Goal: Information Seeking & Learning: Learn about a topic

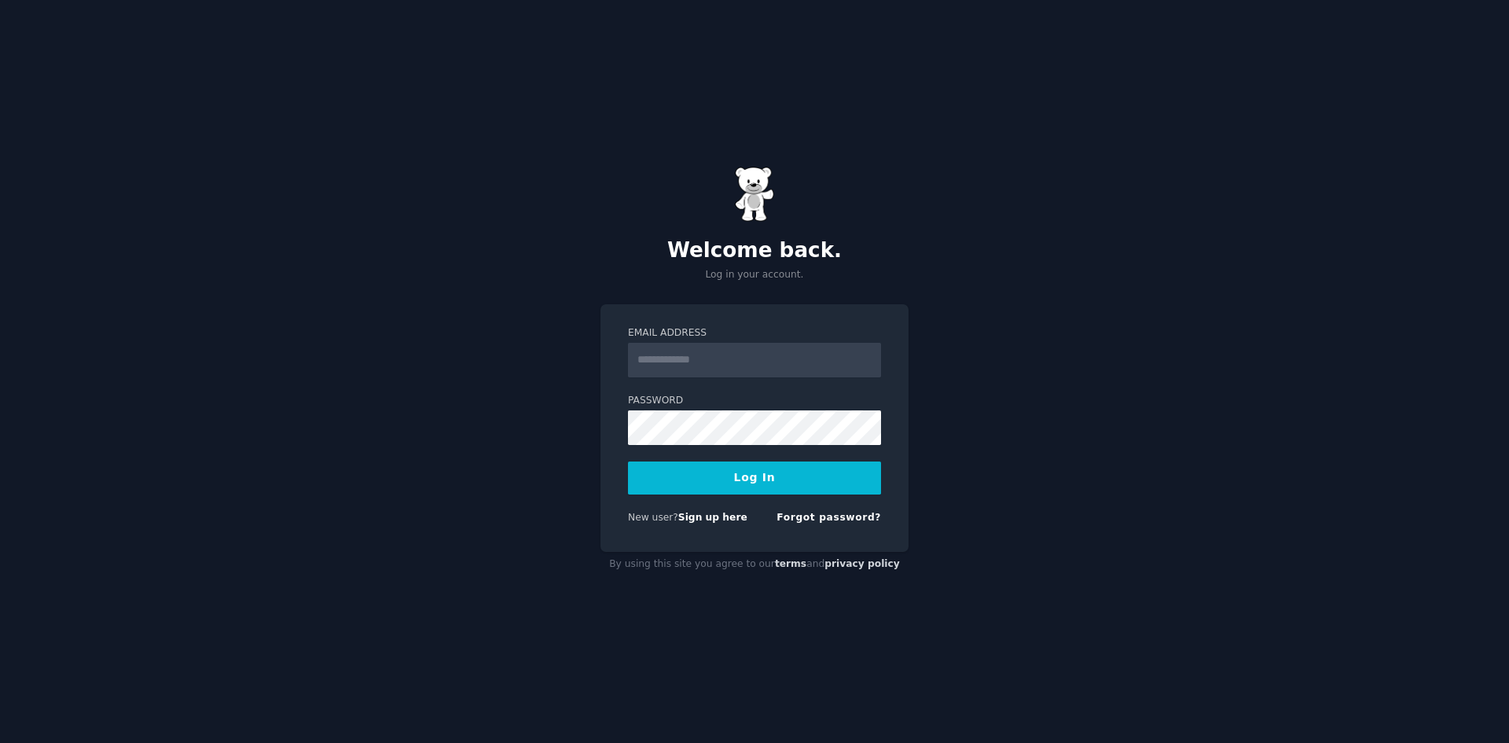
click at [654, 358] on input "Email Address" at bounding box center [754, 360] width 253 height 35
type input "**********"
click at [708, 483] on button "Log In" at bounding box center [754, 477] width 253 height 33
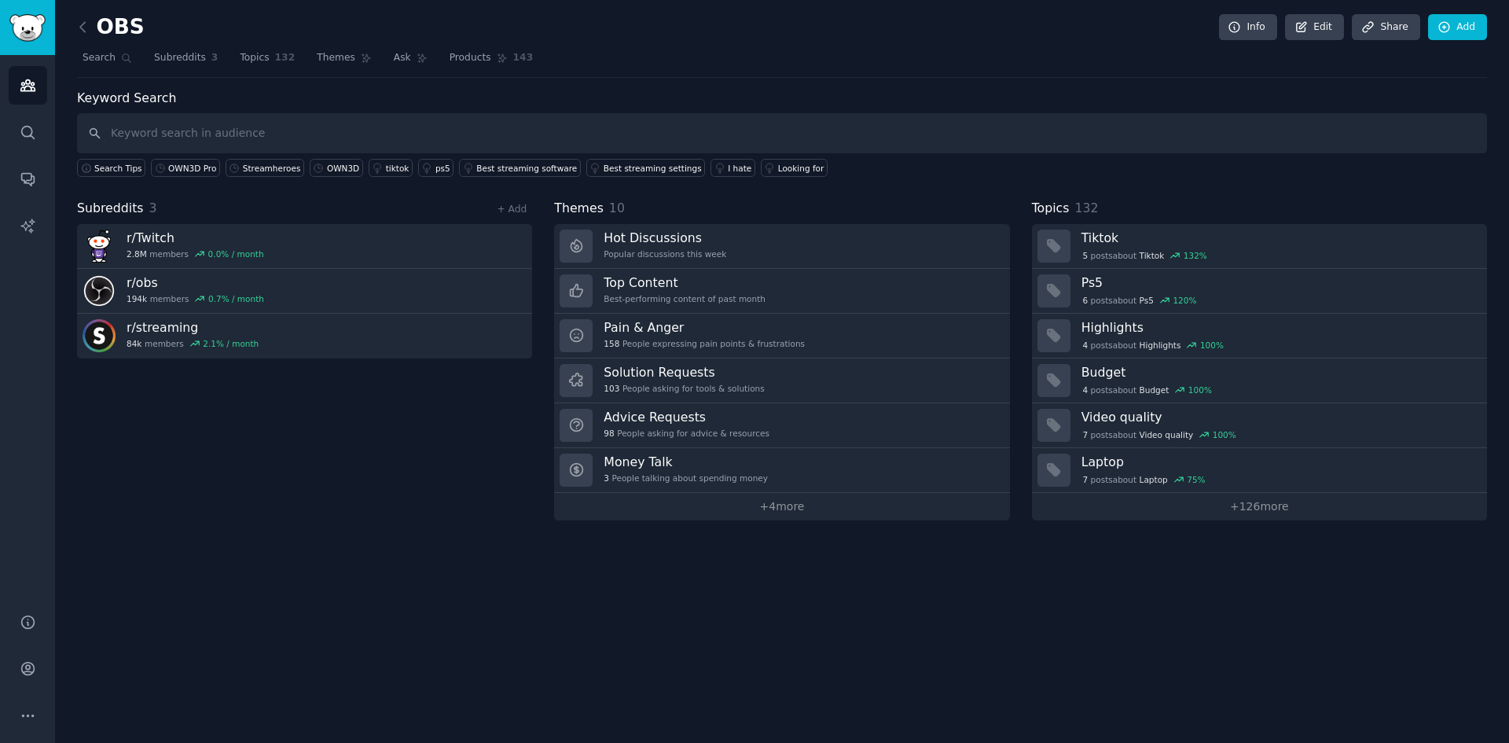
click at [374, 401] on div "Subreddits 3 + Add r/ Twitch 2.8M members 0.0 % / month r/ obs 194k members 0.7…" at bounding box center [304, 360] width 455 height 322
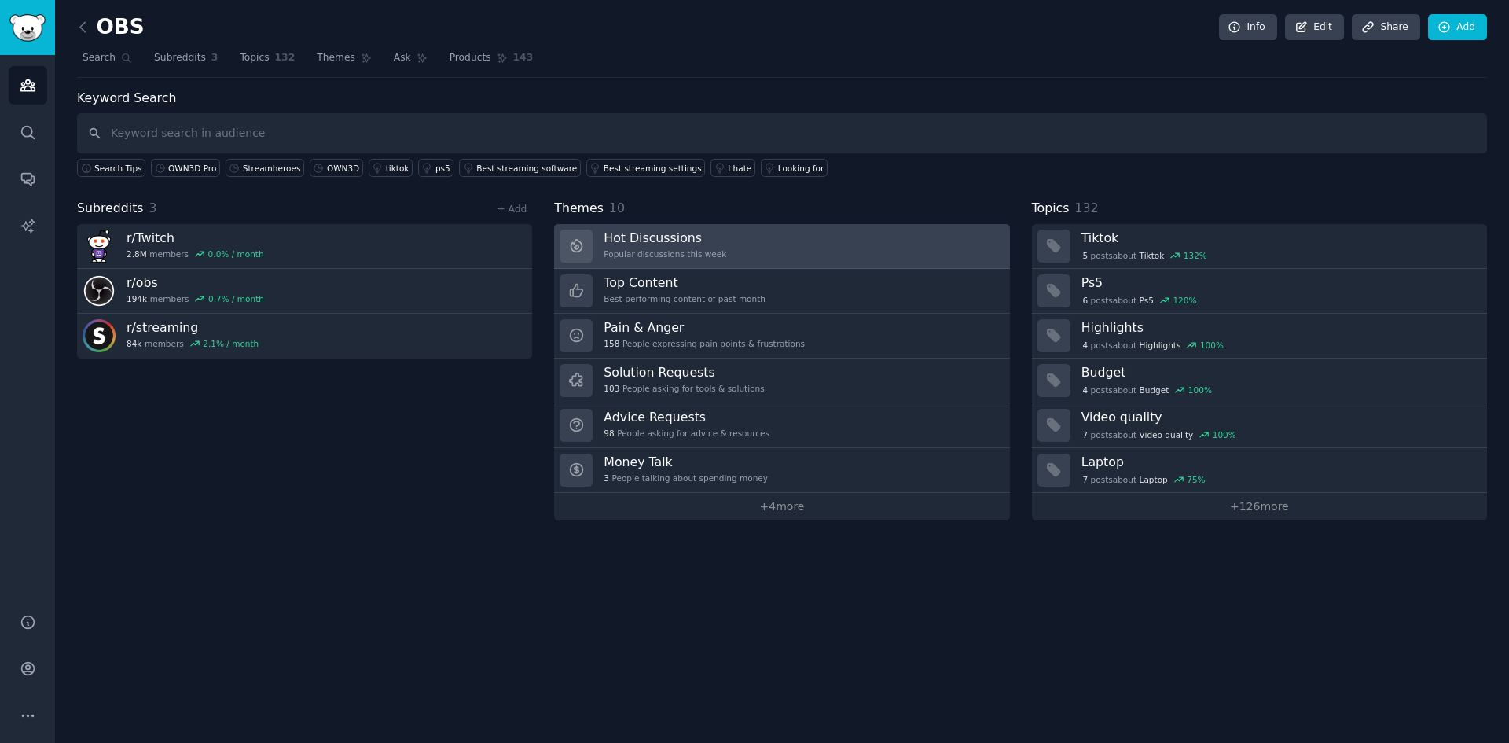
click at [621, 255] on div "Popular discussions this week" at bounding box center [665, 253] width 123 height 11
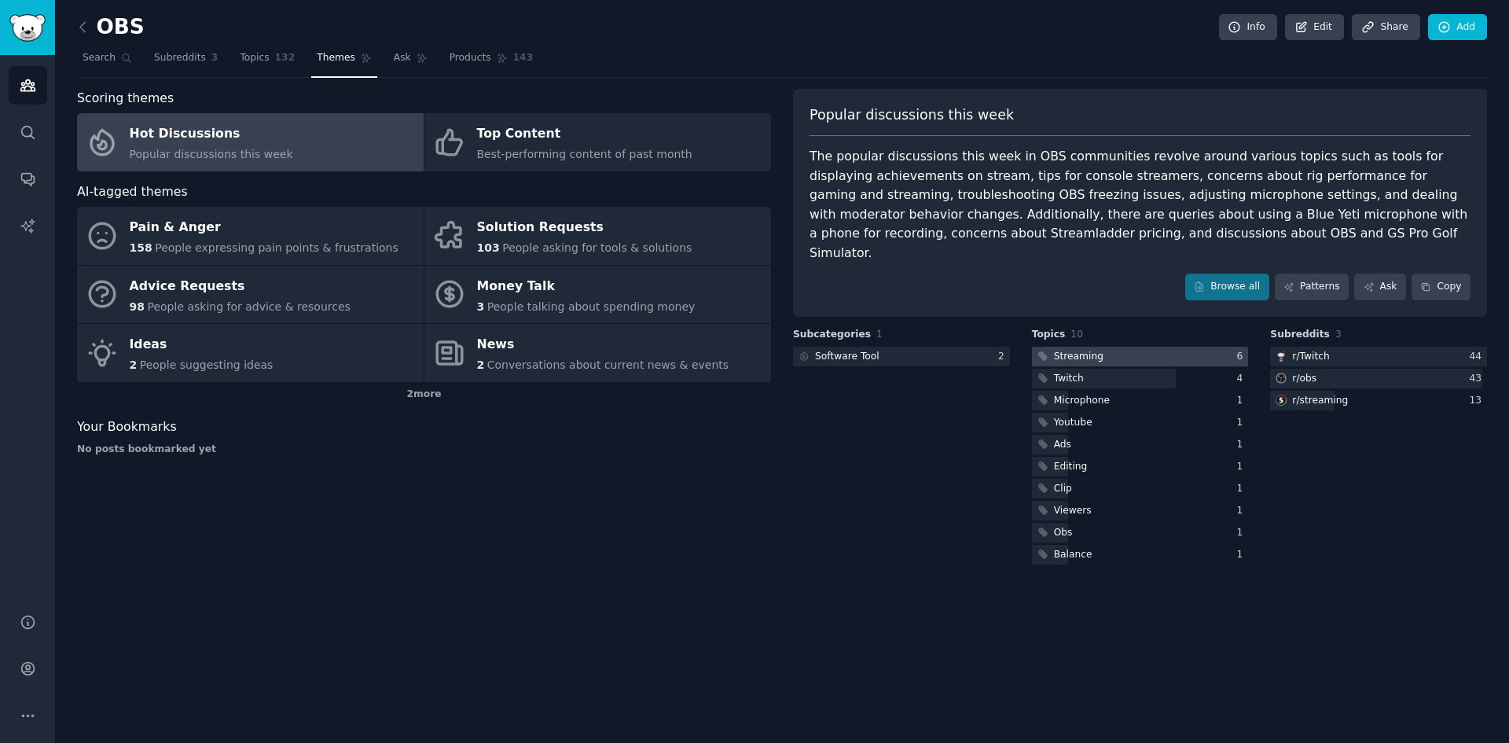
click at [1157, 347] on div at bounding box center [1140, 357] width 217 height 20
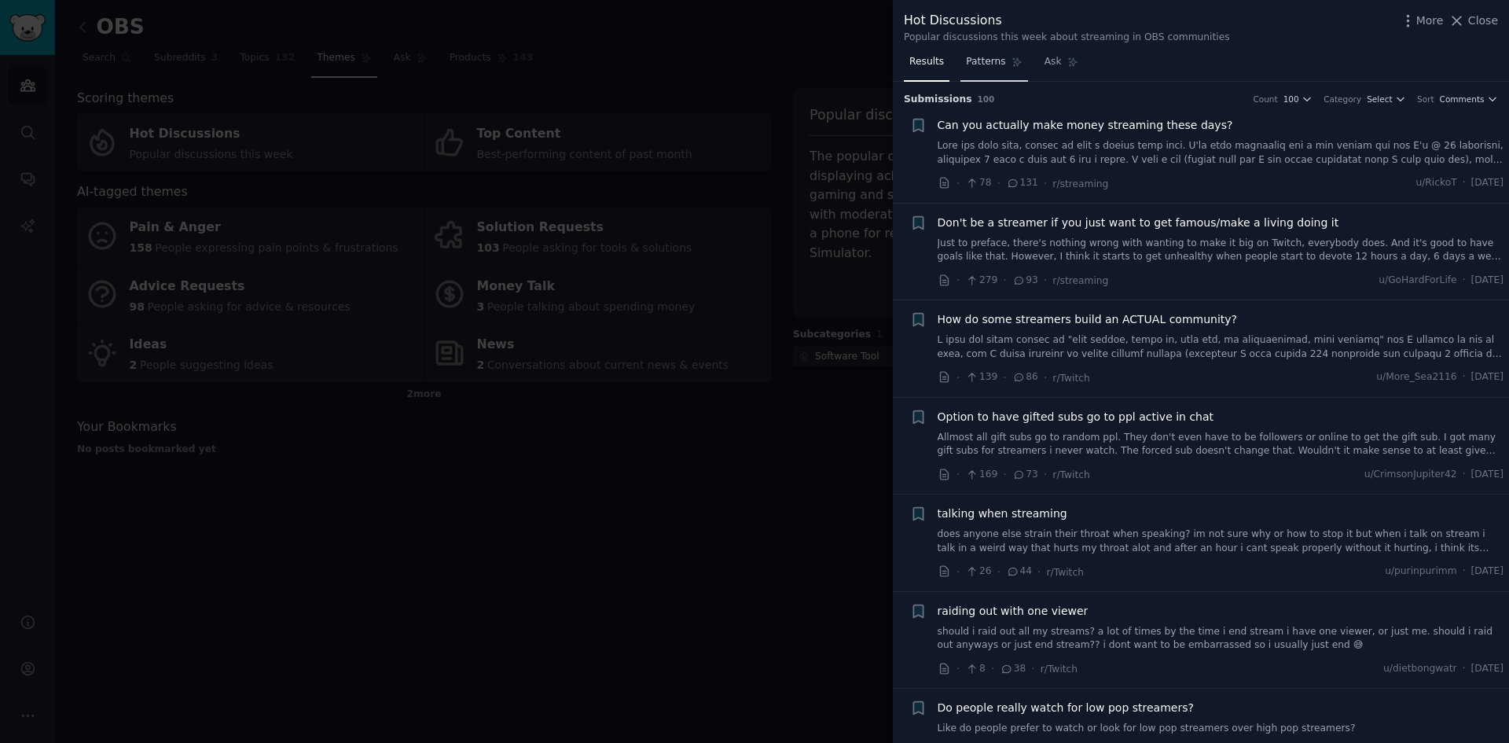
drag, startPoint x: 996, startPoint y: 61, endPoint x: 985, endPoint y: 65, distance: 12.0
click at [995, 61] on span "Patterns" at bounding box center [985, 62] width 39 height 14
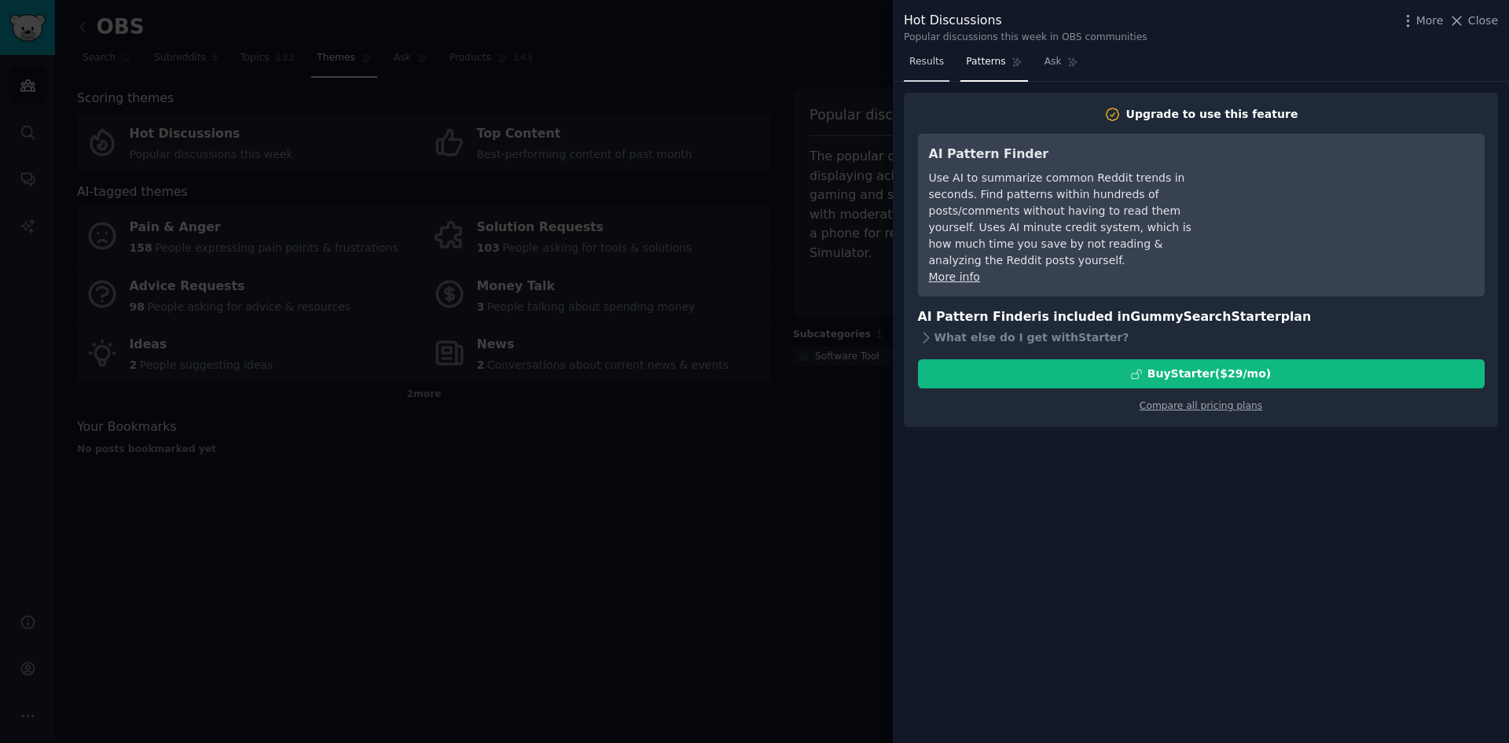
click at [915, 58] on span "Results" at bounding box center [927, 62] width 35 height 14
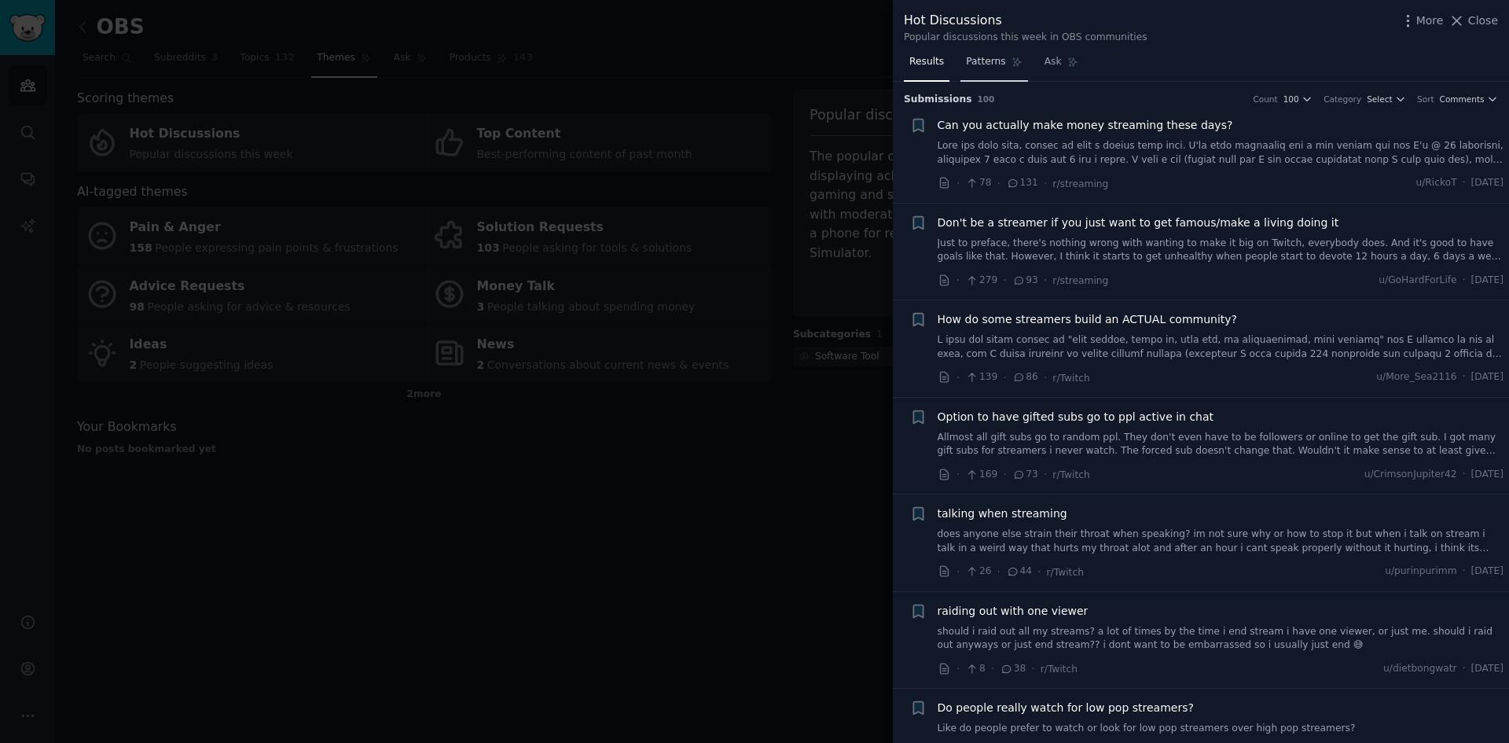
click at [1002, 67] on link "Patterns" at bounding box center [994, 66] width 67 height 32
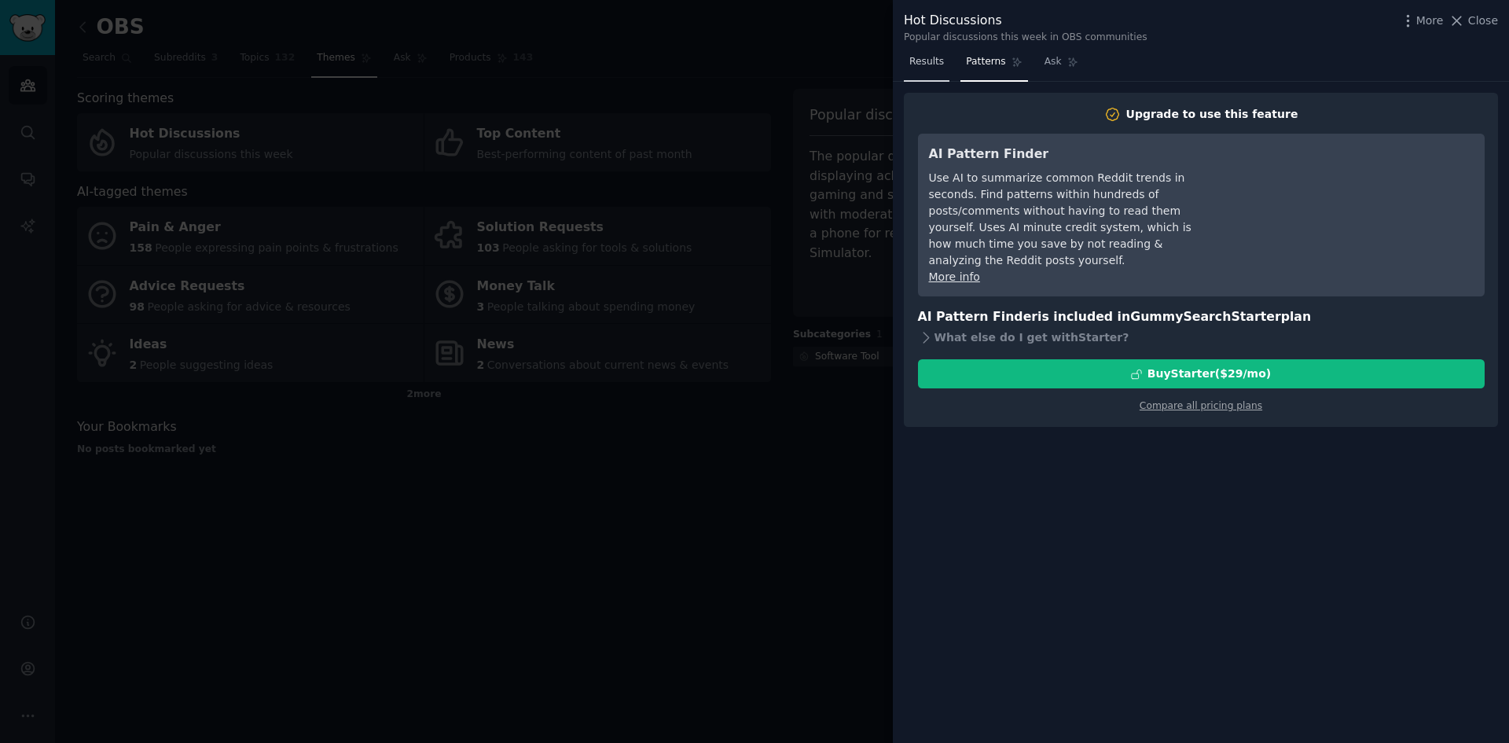
click at [929, 55] on span "Results" at bounding box center [927, 62] width 35 height 14
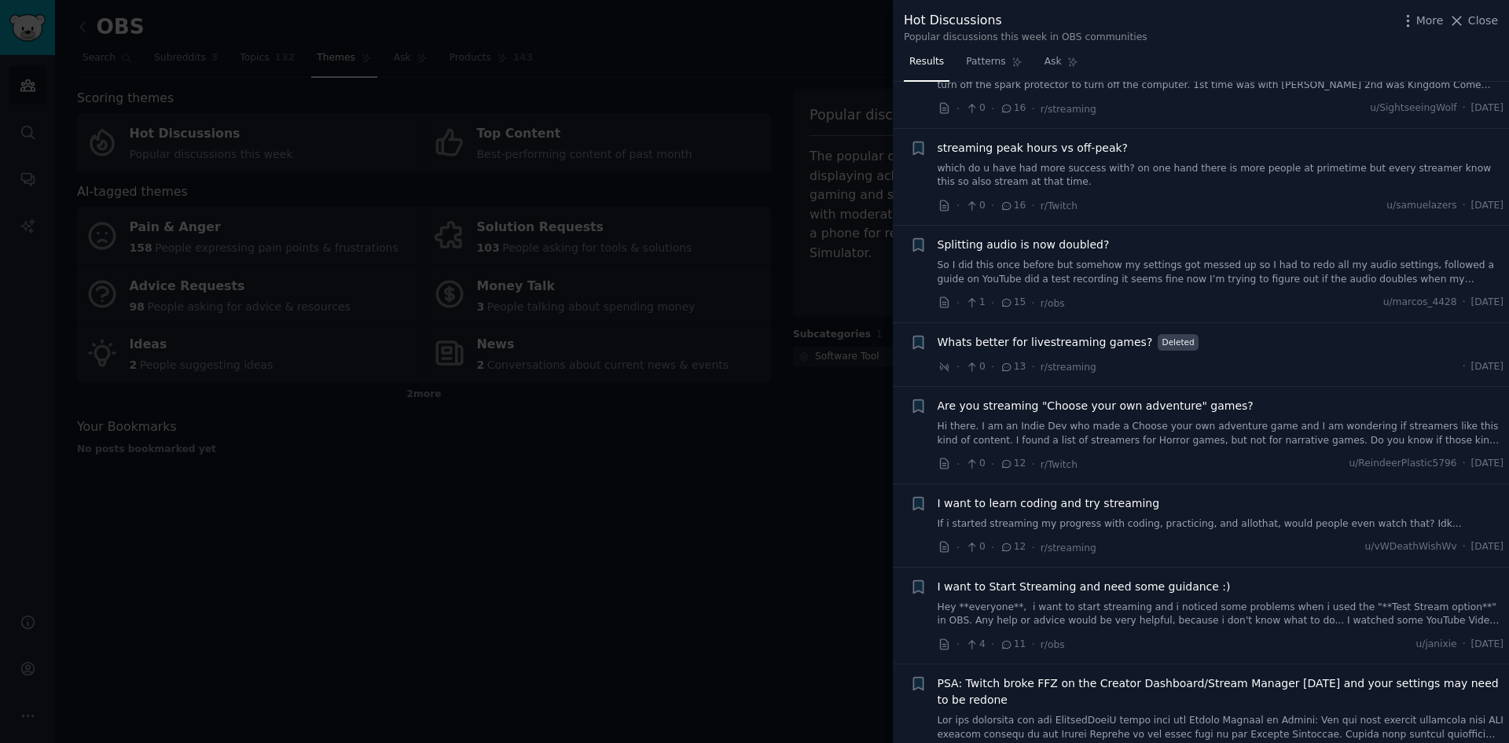
scroll to position [1729, 0]
